Goal: Book appointment/travel/reservation

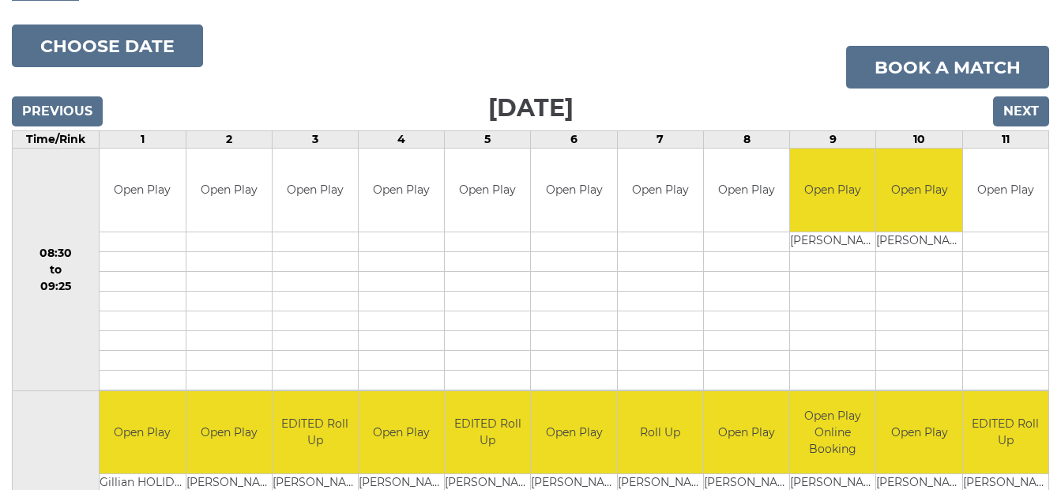
scroll to position [158, 0]
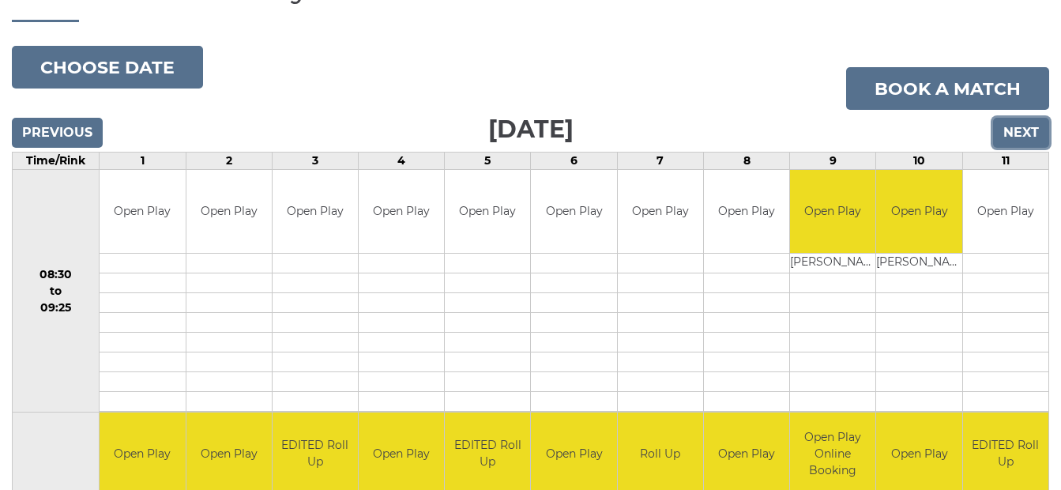
click at [1017, 130] on input "Next" at bounding box center [1021, 133] width 56 height 30
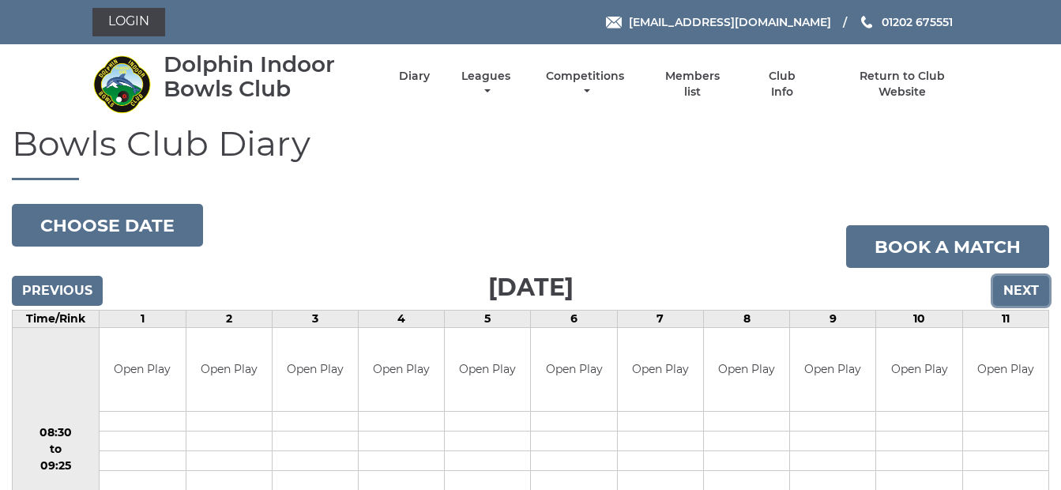
click at [1019, 290] on input "Next" at bounding box center [1021, 291] width 56 height 30
